Goal: Task Accomplishment & Management: Use online tool/utility

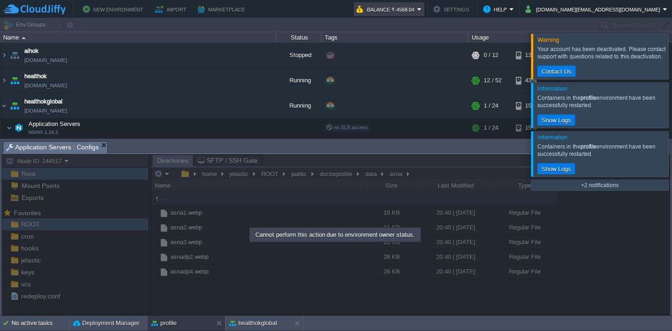
scroll to position [515, 0]
click at [422, 8] on em "Balance ₹-4568.04" at bounding box center [389, 9] width 65 height 11
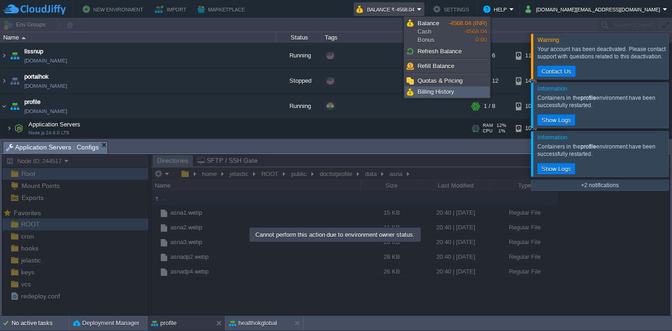
click at [440, 92] on span "Billing History" at bounding box center [436, 91] width 37 height 7
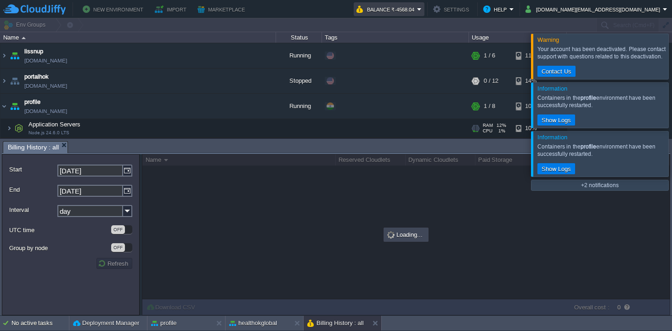
click at [417, 9] on button "Balance ₹-4568.04" at bounding box center [387, 9] width 61 height 11
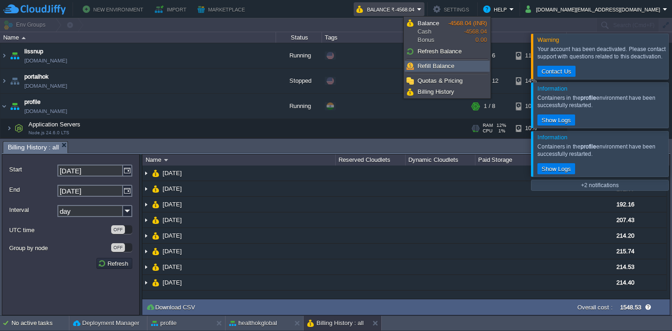
click at [452, 65] on span "Refill Balance" at bounding box center [436, 66] width 37 height 7
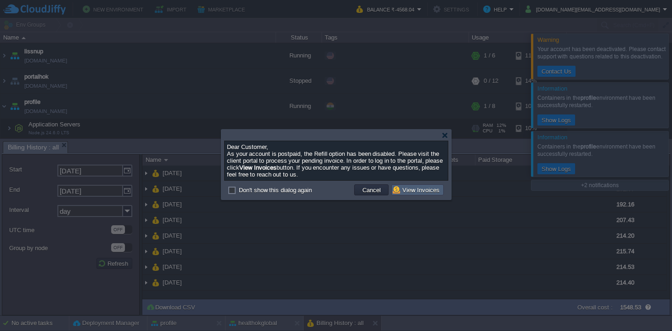
click at [419, 193] on button "View Invoices" at bounding box center [418, 190] width 50 height 8
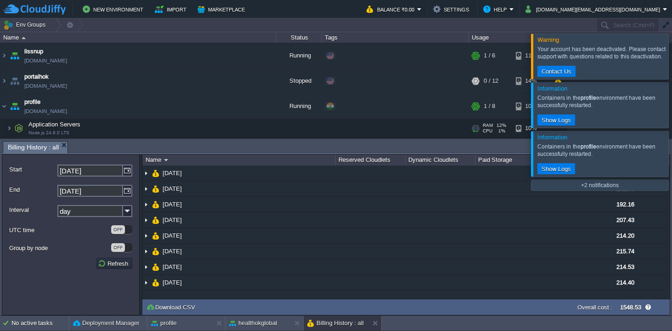
click at [672, 53] on div at bounding box center [683, 56] width 0 height 45
click at [672, 55] on div at bounding box center [683, 56] width 0 height 45
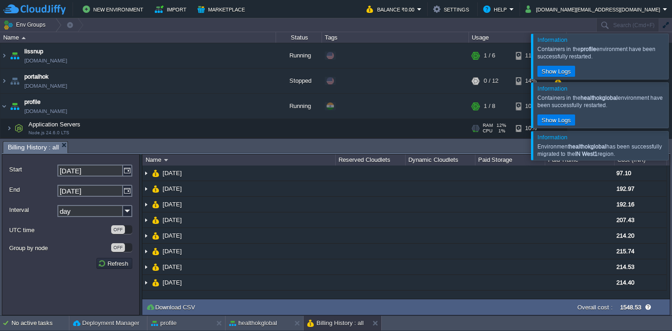
click at [672, 55] on div at bounding box center [683, 56] width 0 height 45
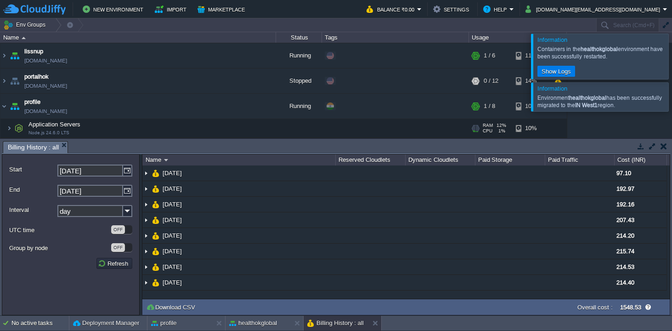
click at [672, 55] on div at bounding box center [683, 56] width 0 height 45
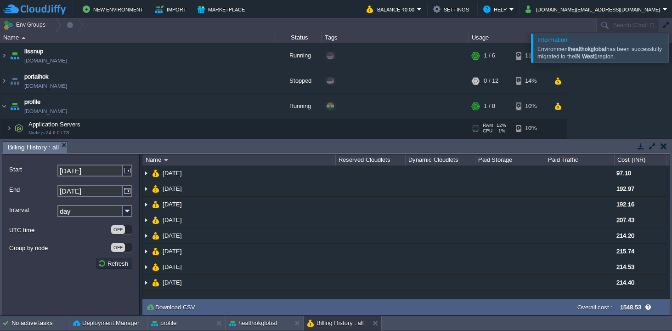
click at [672, 55] on div at bounding box center [683, 48] width 0 height 28
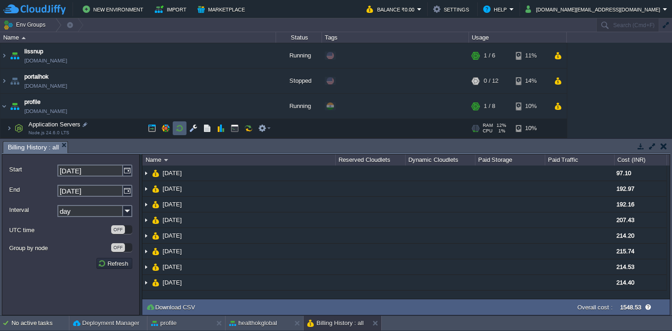
click at [182, 127] on button "button" at bounding box center [180, 128] width 8 height 8
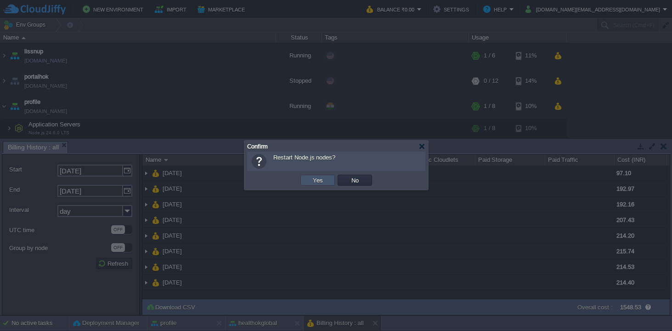
click at [317, 180] on button "Yes" at bounding box center [318, 180] width 16 height 8
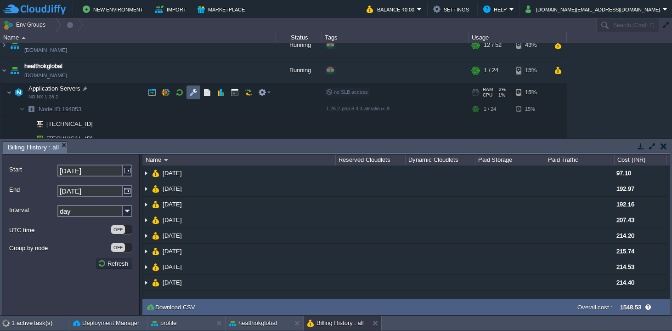
scroll to position [32, 0]
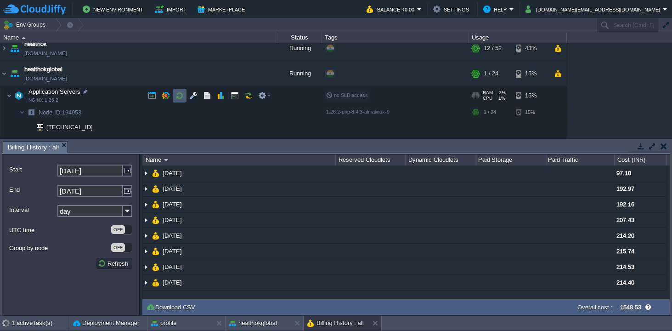
click at [181, 95] on button "button" at bounding box center [180, 95] width 8 height 8
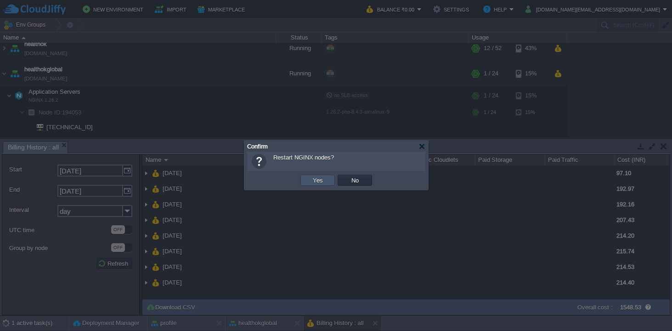
click at [321, 180] on button "Yes" at bounding box center [318, 180] width 16 height 8
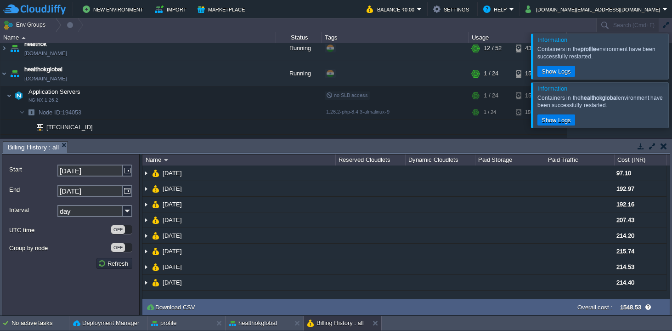
scroll to position [505, 0]
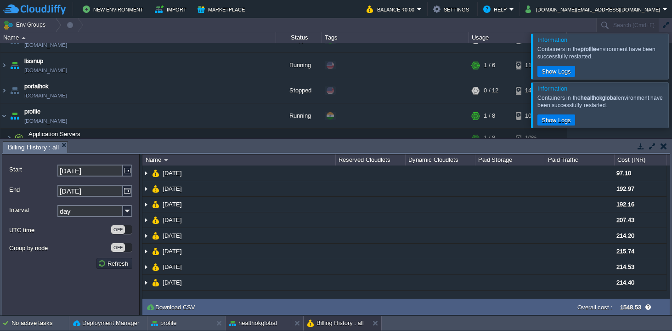
click at [263, 328] on div "healthokglobal" at bounding box center [258, 323] width 65 height 15
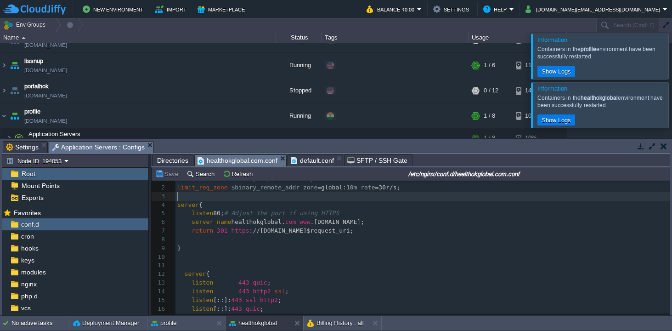
scroll to position [11, 0]
click at [383, 197] on div "1 # Add this at the very top, before any server blocks 2 limit_req_zone $binary…" at bounding box center [423, 283] width 495 height 225
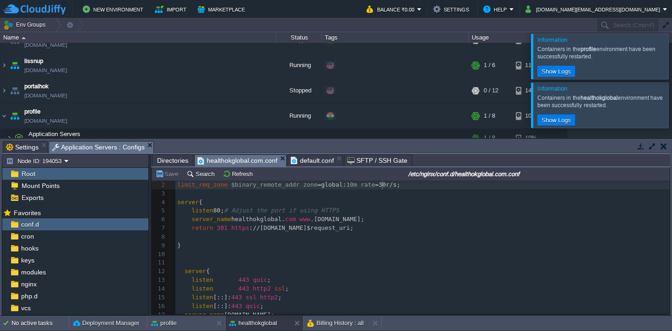
click at [382, 185] on span "=30r/s;" at bounding box center [388, 184] width 25 height 7
type textarea "5"
click at [163, 174] on button "Save" at bounding box center [168, 174] width 26 height 8
click at [311, 161] on span "default.conf" at bounding box center [312, 160] width 43 height 11
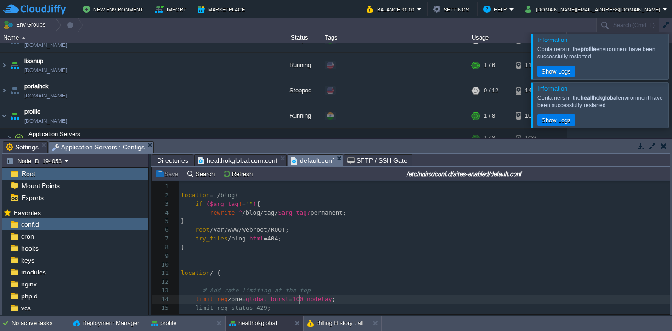
click at [299, 296] on span "100 nodelay" at bounding box center [313, 299] width 40 height 7
click at [304, 240] on div "xxxxxxxxxx 1 ​ 2 location = / blog { 3 if ($arg_tag ! = "" ) { 4 rewrite ^ /blo…" at bounding box center [424, 325] width 491 height 286
type textarea "5"
click at [166, 172] on button "Save" at bounding box center [168, 174] width 26 height 8
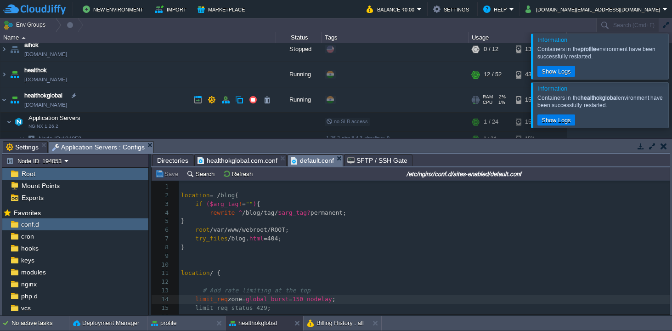
scroll to position [8, 0]
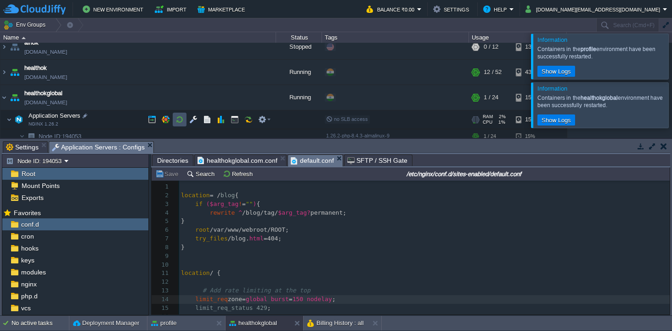
click at [182, 121] on button "button" at bounding box center [180, 119] width 8 height 8
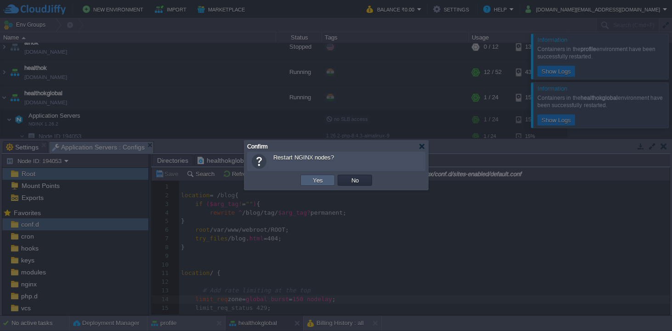
click at [310, 175] on td "Yes" at bounding box center [318, 180] width 34 height 11
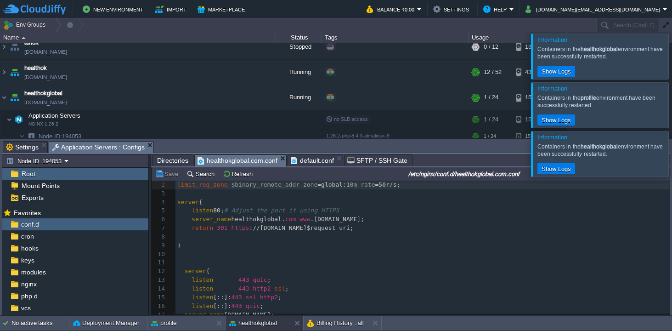
click at [238, 160] on span "healthokglobal.com.conf" at bounding box center [238, 160] width 80 height 11
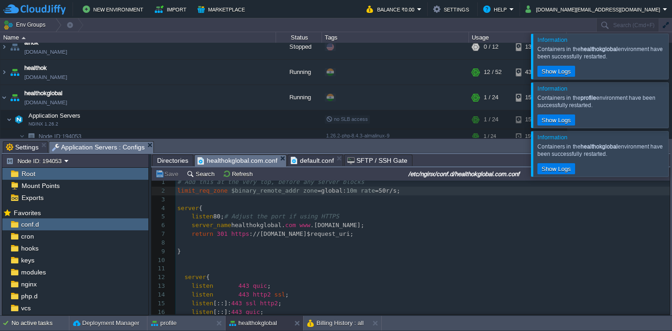
scroll to position [3, 0]
click at [383, 192] on div "xxxxxxxxxx 1 # Add this at the very top, before any server blocks 2 limit_req_z…" at bounding box center [423, 292] width 495 height 225
type textarea "10"
click at [171, 173] on button "Save" at bounding box center [168, 174] width 26 height 8
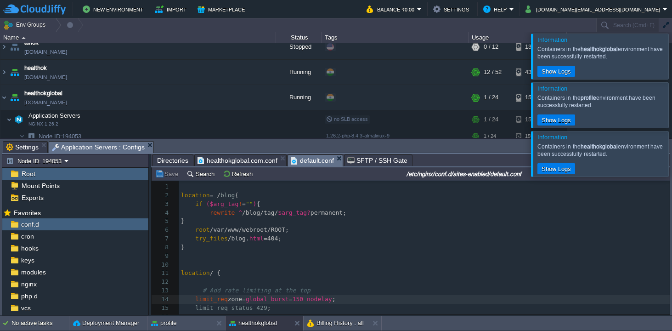
click at [312, 161] on span "default.conf" at bounding box center [312, 160] width 43 height 11
click at [301, 244] on div "xxxxxxxxxx 1 ​ 2 location = / blog { 3 if ($arg_tag ! = "" ) { 4 rewrite ^ /blo…" at bounding box center [424, 325] width 491 height 286
type textarea "2"
click at [174, 174] on button "Save" at bounding box center [168, 174] width 26 height 8
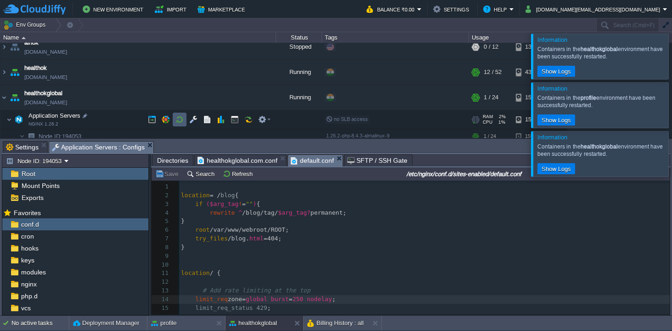
click at [177, 117] on button "button" at bounding box center [180, 119] width 8 height 8
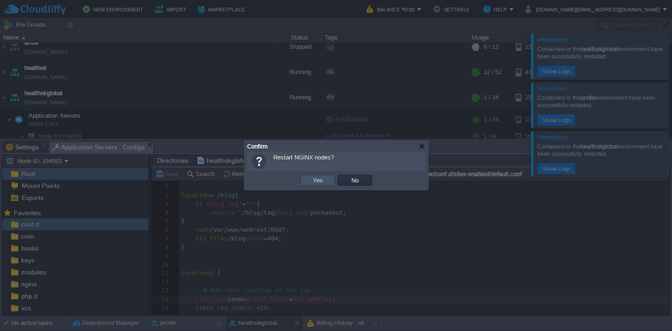
click at [314, 182] on button "Yes" at bounding box center [318, 180] width 16 height 8
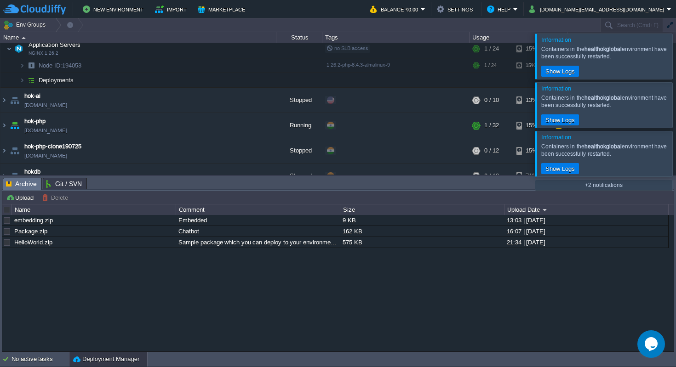
scroll to position [279, 0]
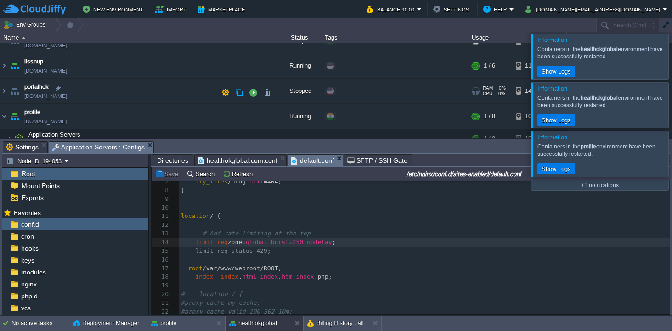
scroll to position [515, 0]
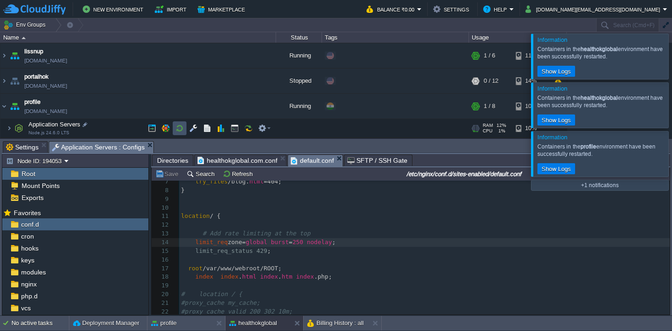
click at [181, 126] on button "button" at bounding box center [180, 128] width 8 height 8
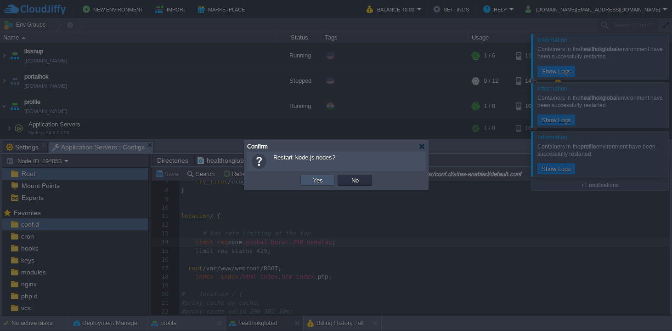
click at [313, 181] on button "Yes" at bounding box center [318, 180] width 16 height 8
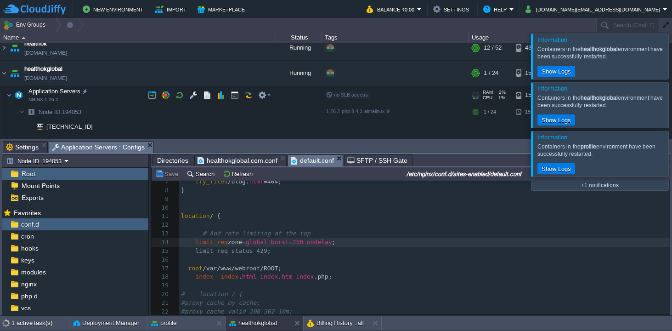
scroll to position [30, 0]
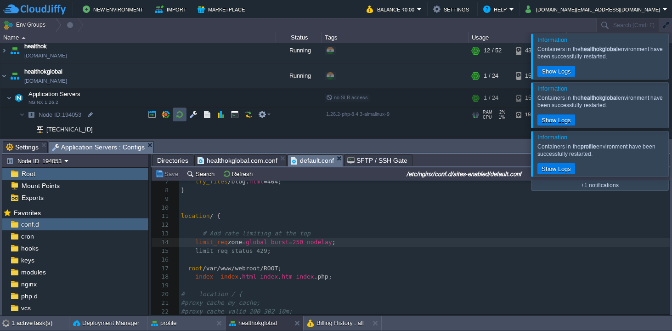
click at [180, 115] on button "button" at bounding box center [180, 114] width 8 height 8
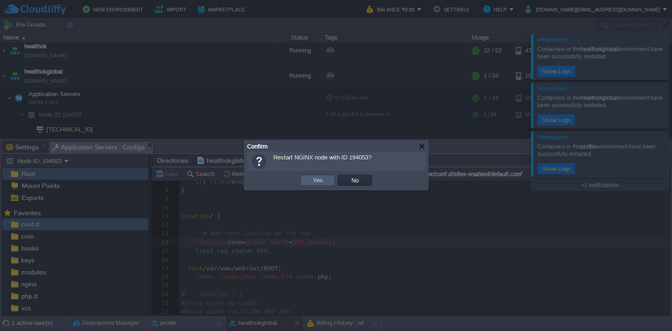
click at [309, 178] on td "Yes" at bounding box center [318, 180] width 34 height 11
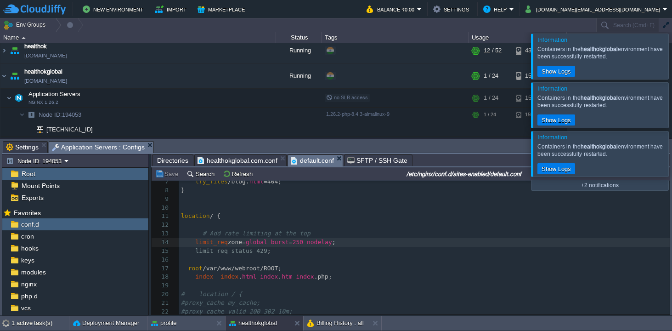
scroll to position [505, 0]
